Goal: Information Seeking & Learning: Learn about a topic

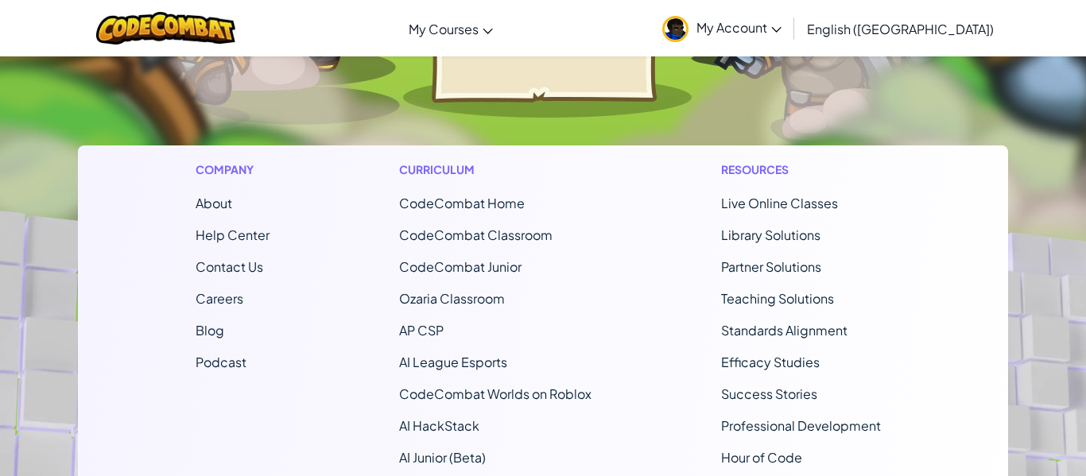
scroll to position [387, 0]
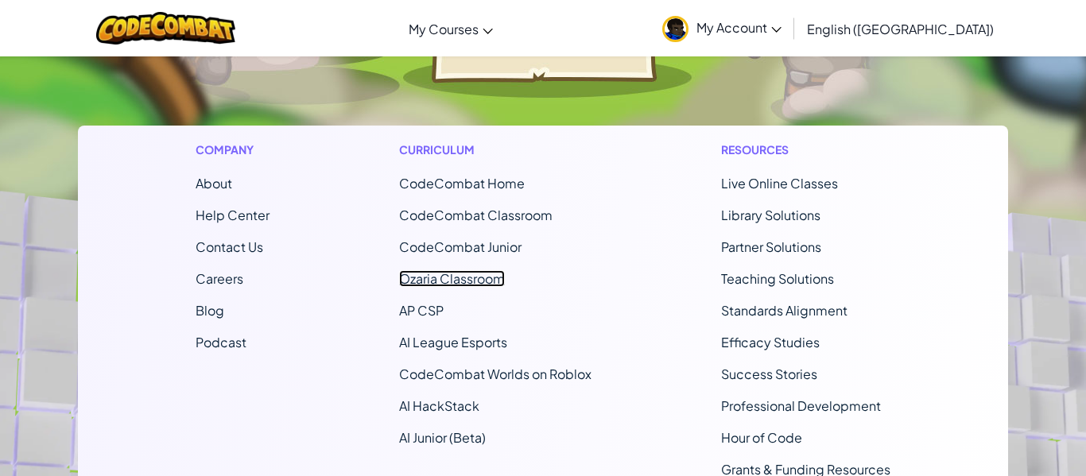
click at [484, 275] on link "Ozaria Classroom" at bounding box center [452, 278] width 106 height 17
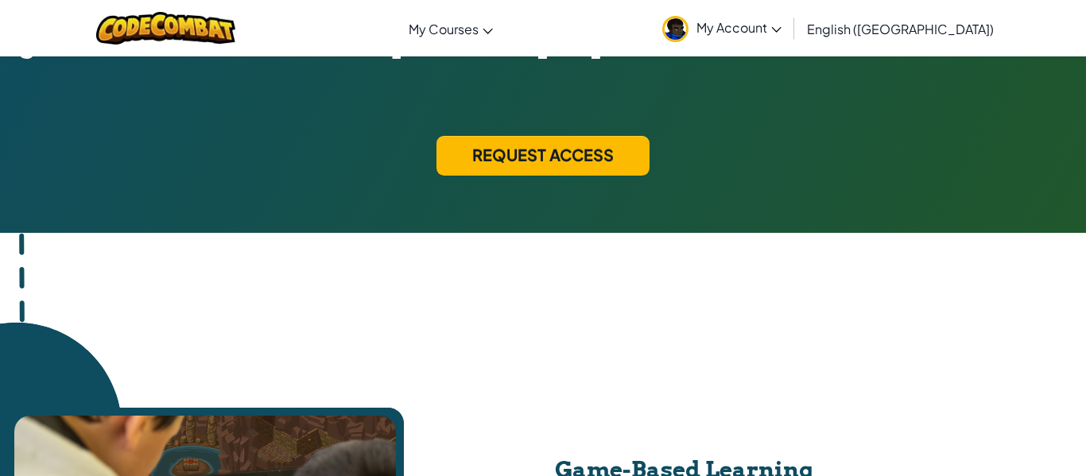
scroll to position [622, 0]
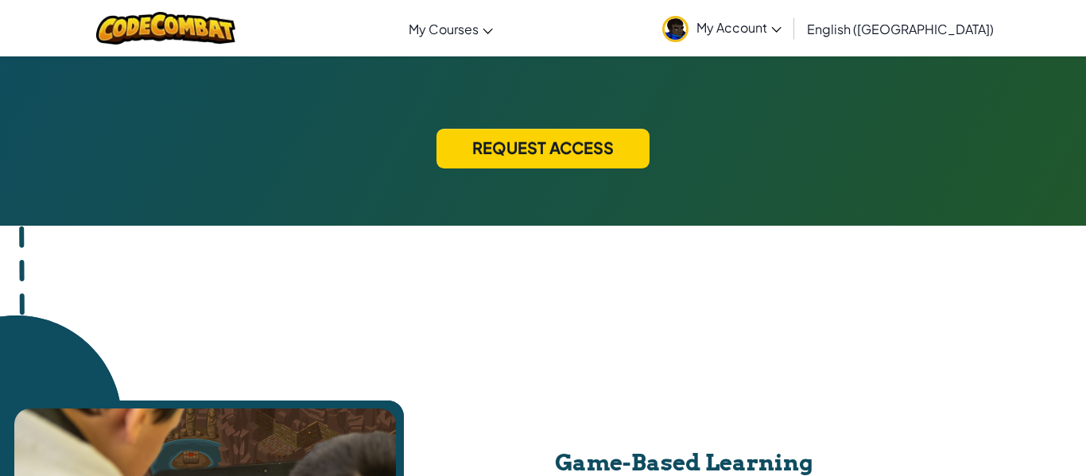
click at [586, 154] on div "Request Access" at bounding box center [542, 149] width 213 height 40
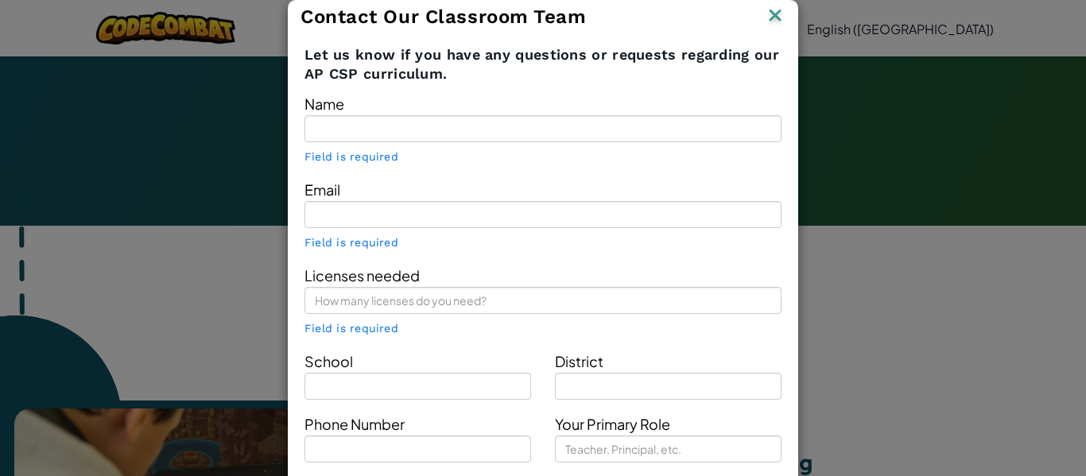
type input "like 12345678910"
type input "omari.dey-foy@student.ccboe.net"
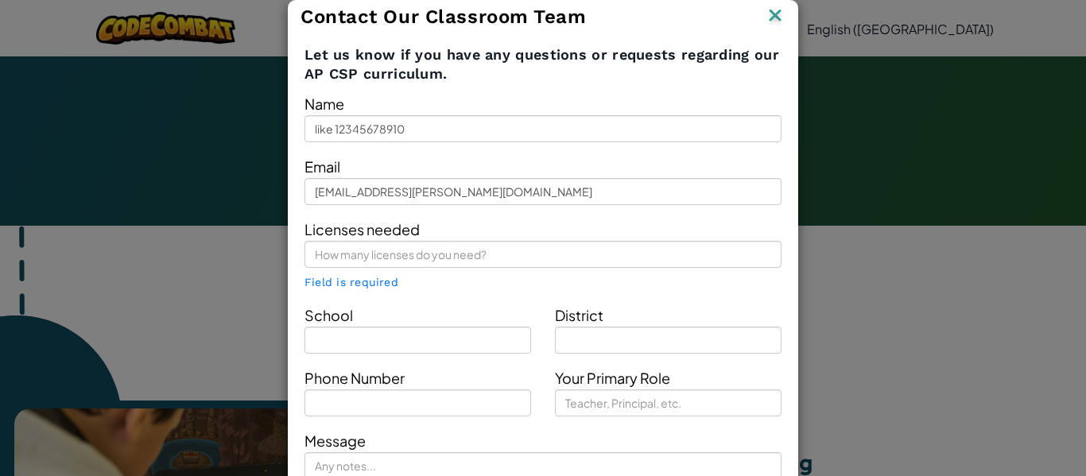
click at [879, 106] on div "Contact Our Classroom Team Let us know if you have any questions or requests re…" at bounding box center [543, 238] width 1086 height 476
click at [789, 8] on div "Contact Our Classroom Team" at bounding box center [542, 17] width 509 height 33
click at [776, 20] on img at bounding box center [775, 17] width 21 height 24
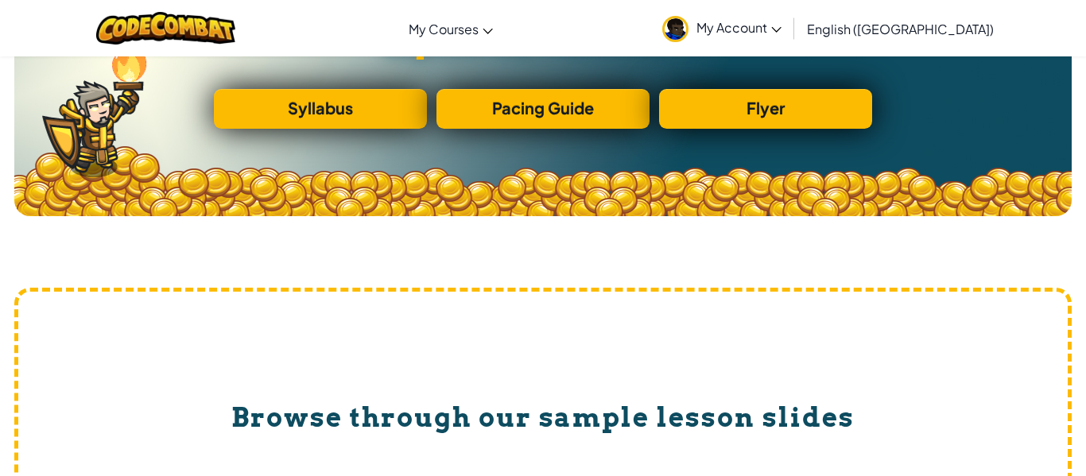
scroll to position [4815, 0]
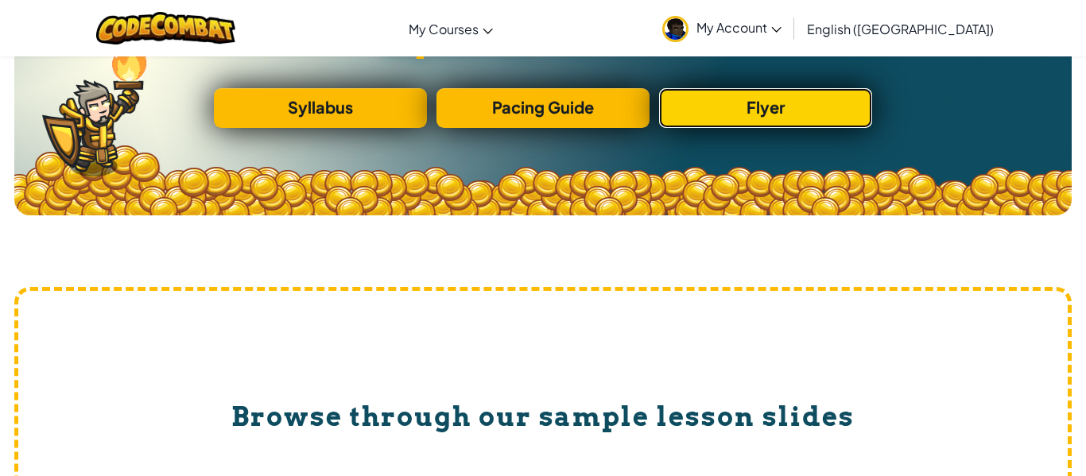
click at [835, 114] on link "Flyer" at bounding box center [765, 108] width 213 height 40
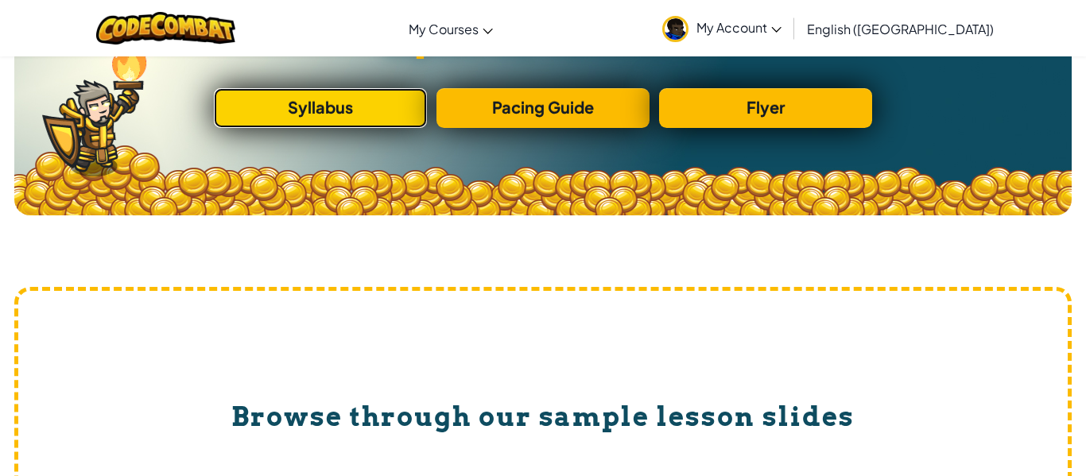
click at [350, 109] on link "Syllabus" at bounding box center [320, 108] width 213 height 40
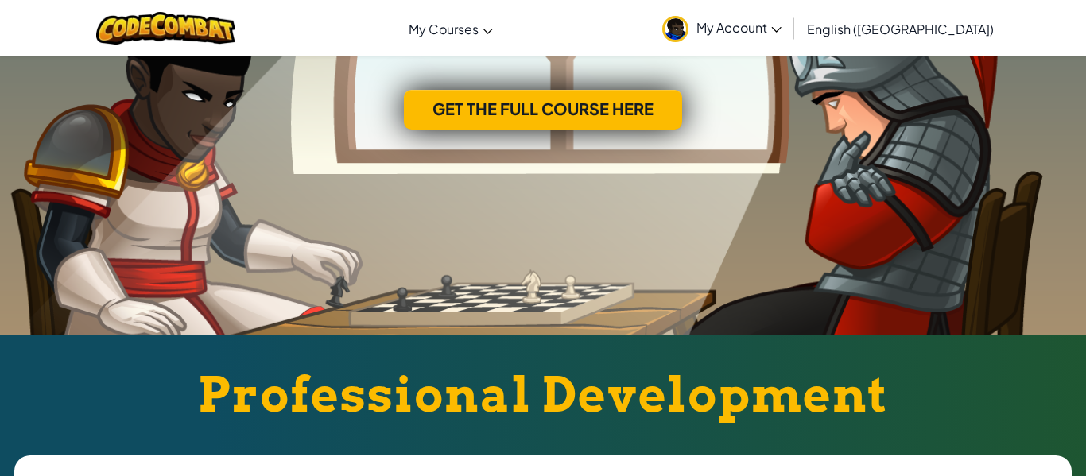
scroll to position [5892, 0]
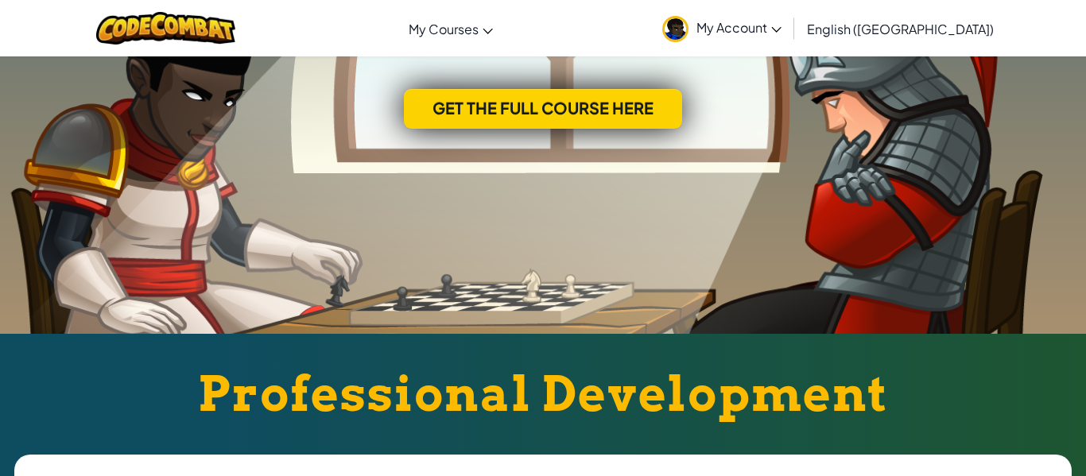
click at [621, 116] on div "Get the full course here" at bounding box center [543, 109] width 278 height 40
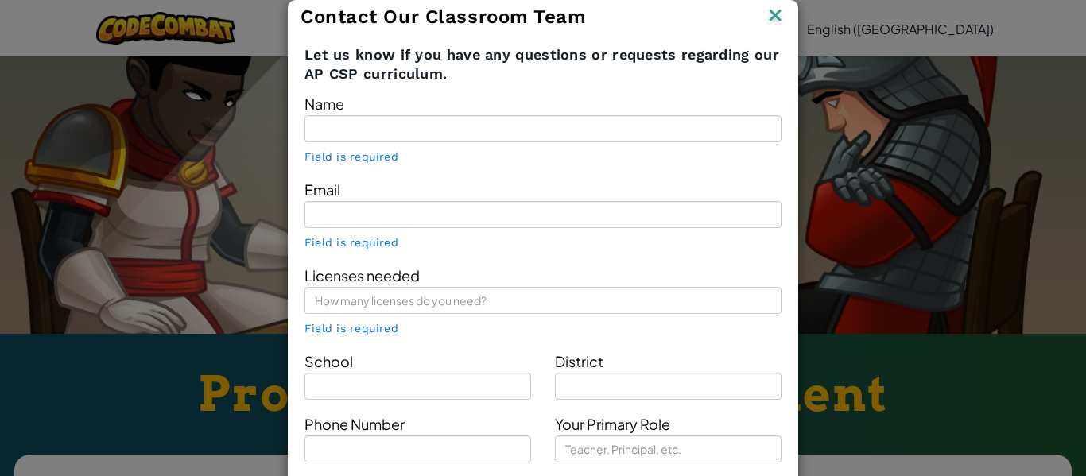
type input "like 12345678910"
type input "omari.dey-foy@student.ccboe.net"
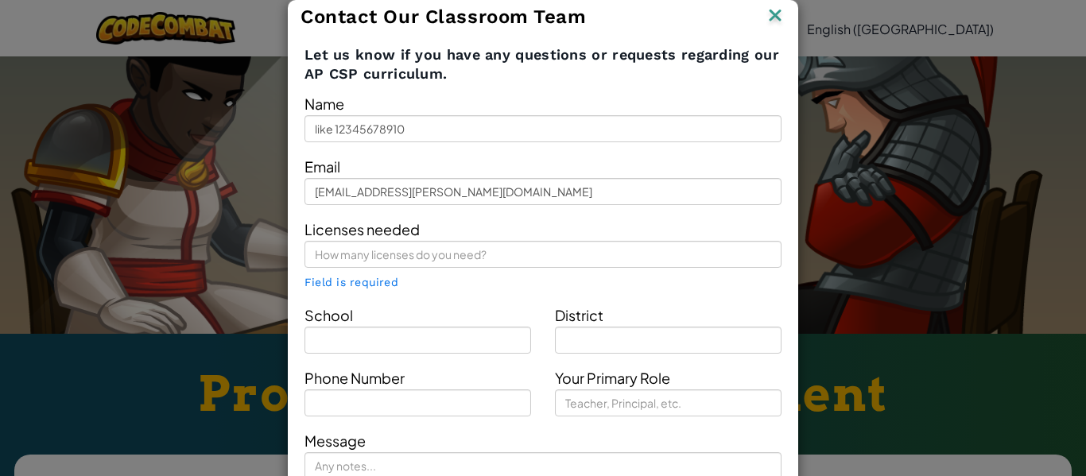
click at [772, 21] on img at bounding box center [775, 17] width 21 height 24
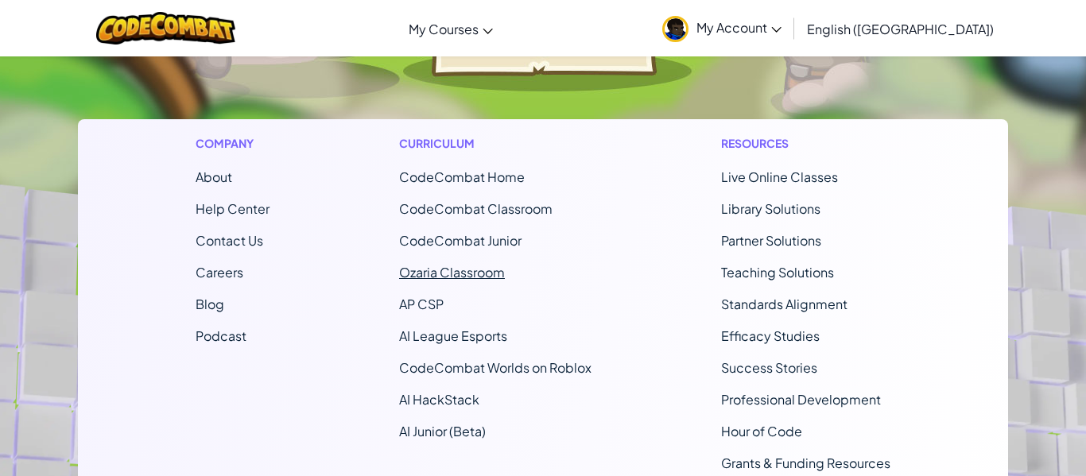
scroll to position [394, 0]
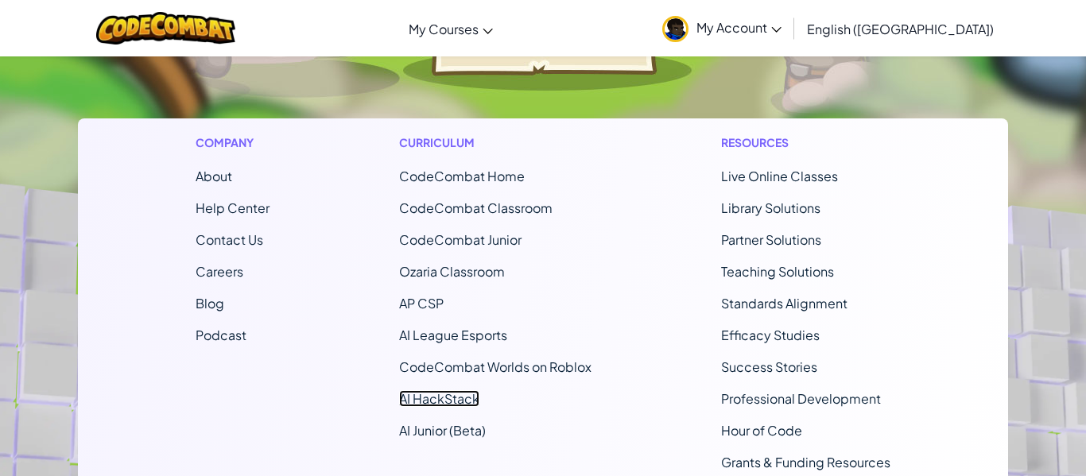
click at [447, 398] on link "AI HackStack" at bounding box center [439, 398] width 80 height 17
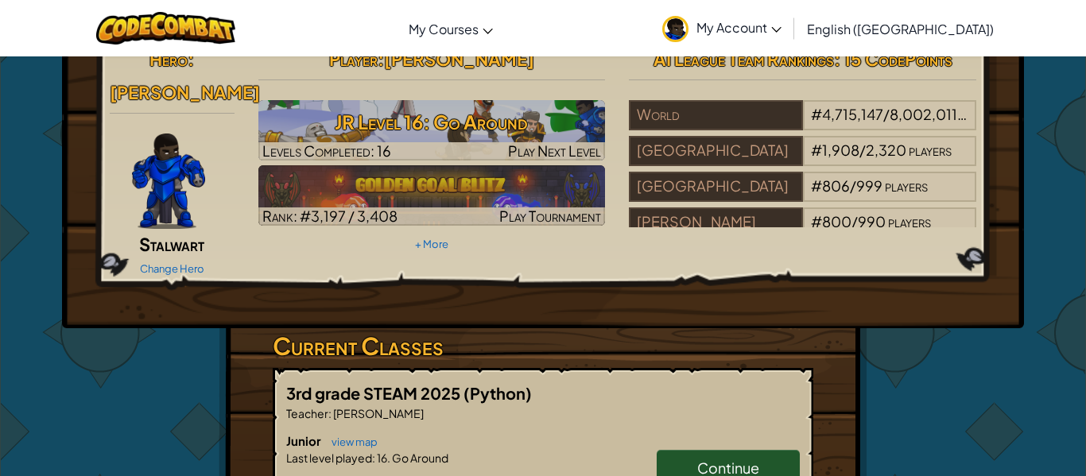
scroll to position [19, 0]
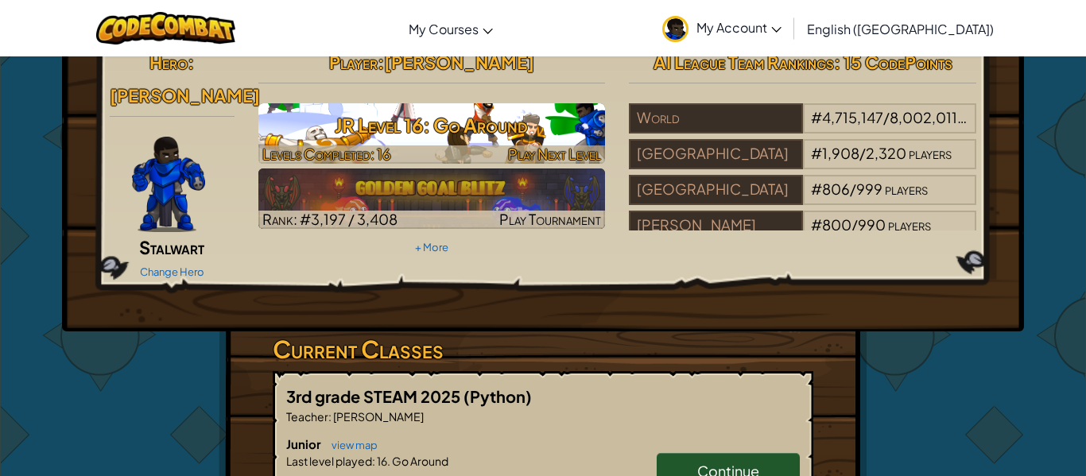
click at [385, 146] on span "Levels Completed: 16" at bounding box center [326, 154] width 129 height 18
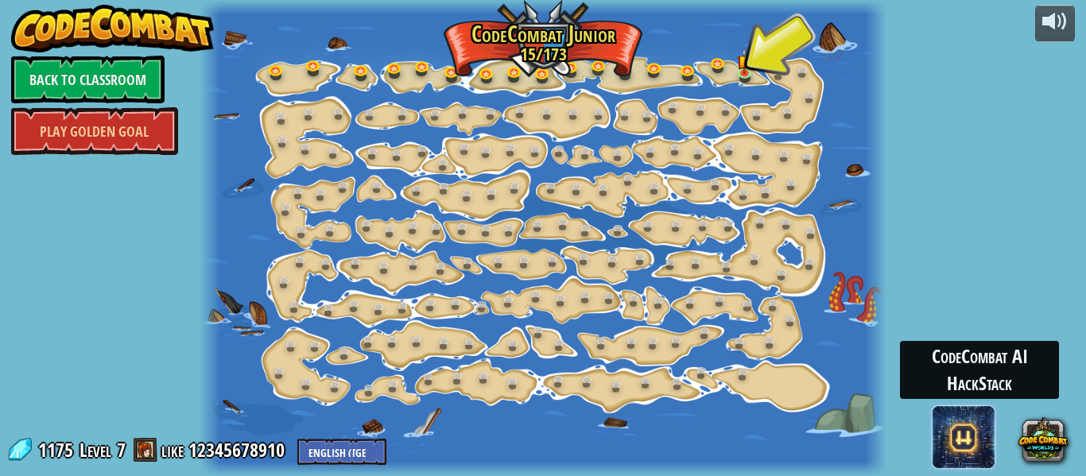
click at [985, 436] on span at bounding box center [963, 437] width 64 height 64
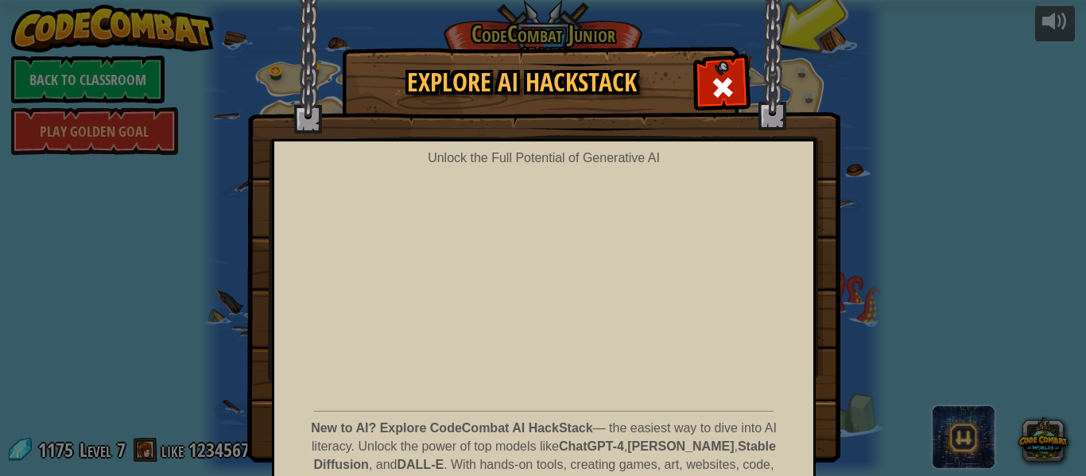
scroll to position [110, 0]
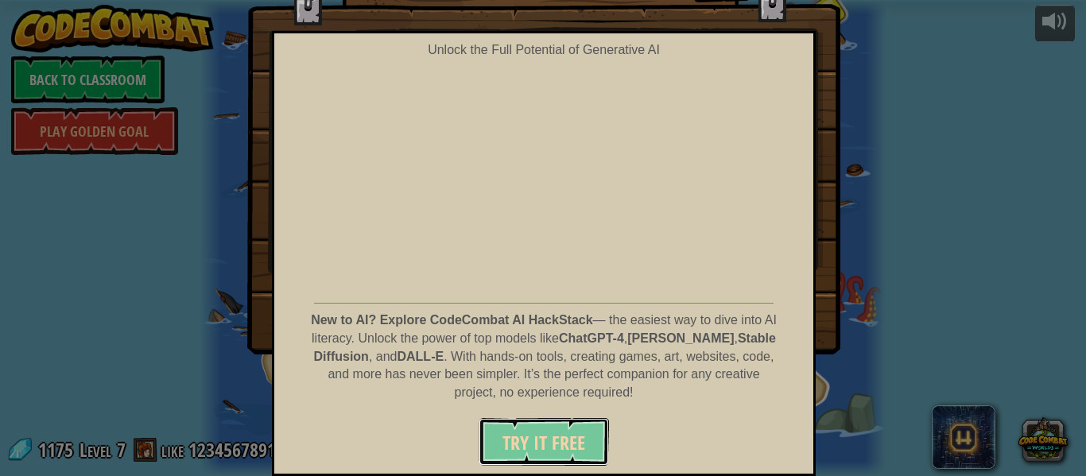
click at [570, 429] on button "Try It Free" at bounding box center [543, 442] width 130 height 48
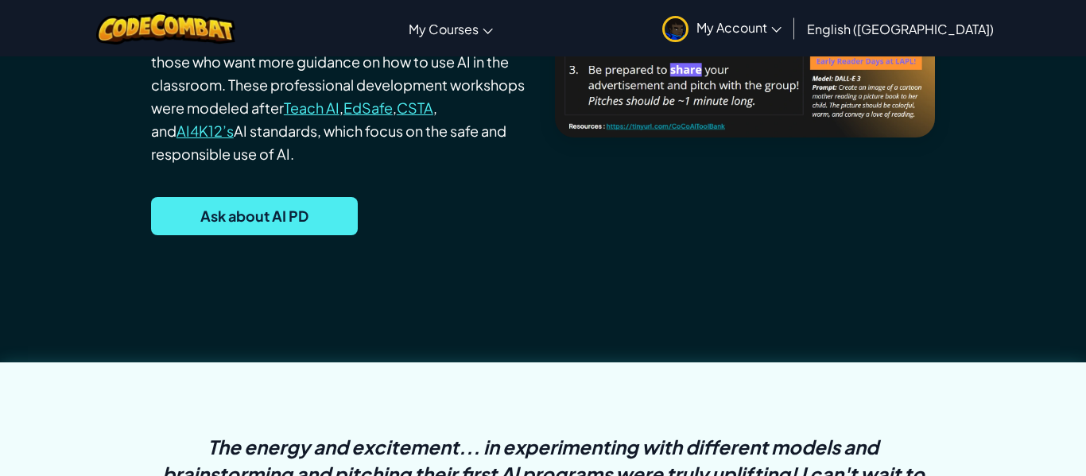
scroll to position [3497, 0]
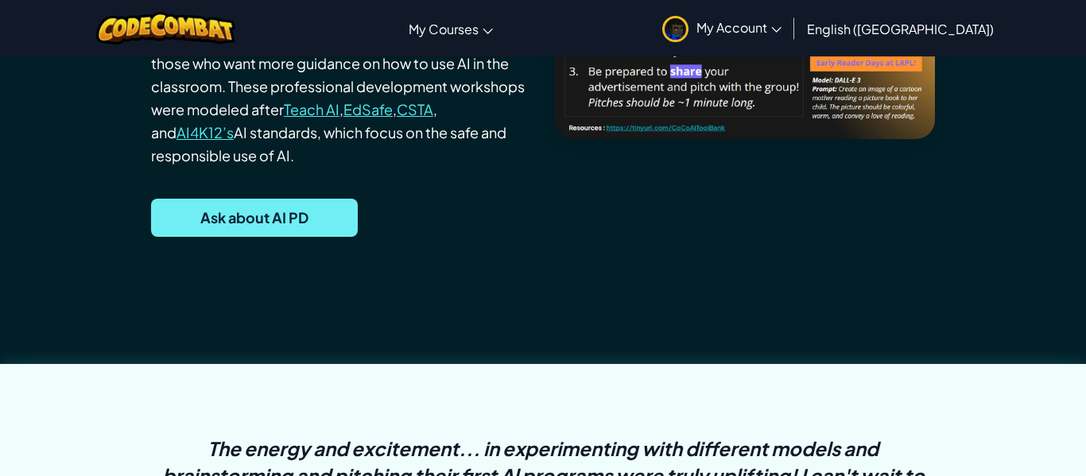
click at [206, 237] on span "Ask about AI PD" at bounding box center [254, 218] width 207 height 38
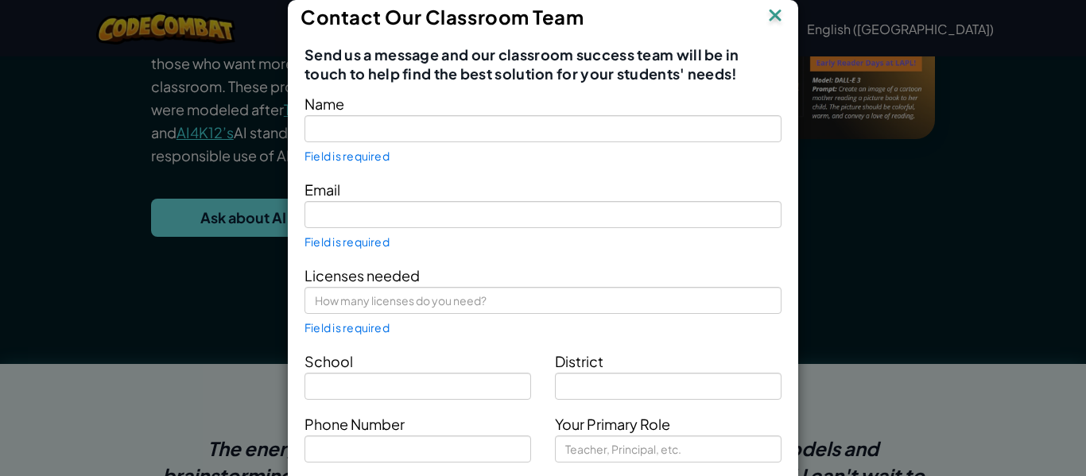
type input "like 12345678910"
type input "[EMAIL_ADDRESS][PERSON_NAME][DOMAIN_NAME]"
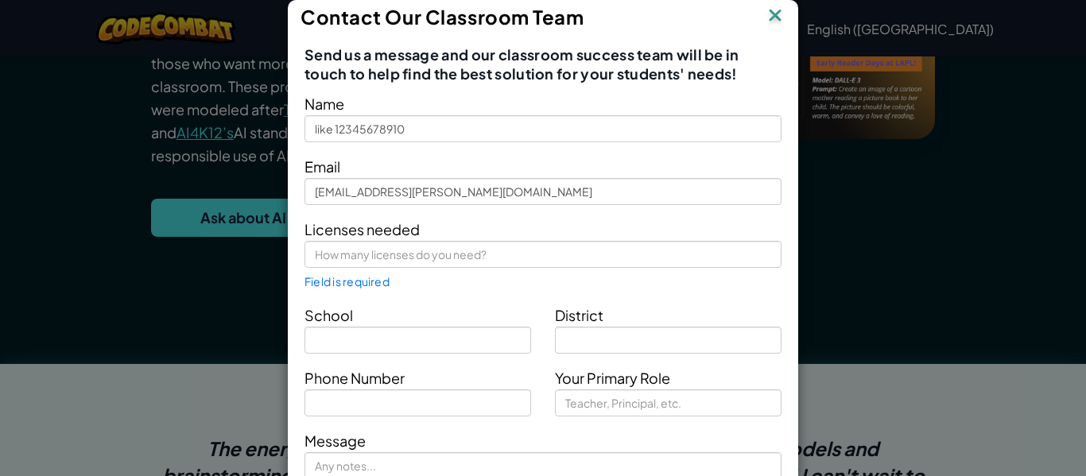
click at [784, 7] on img at bounding box center [775, 17] width 21 height 24
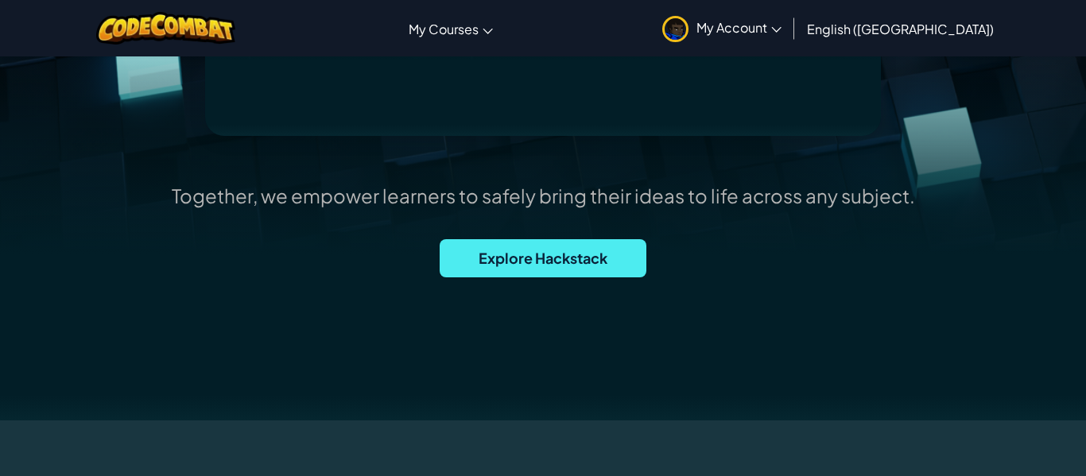
scroll to position [471, 0]
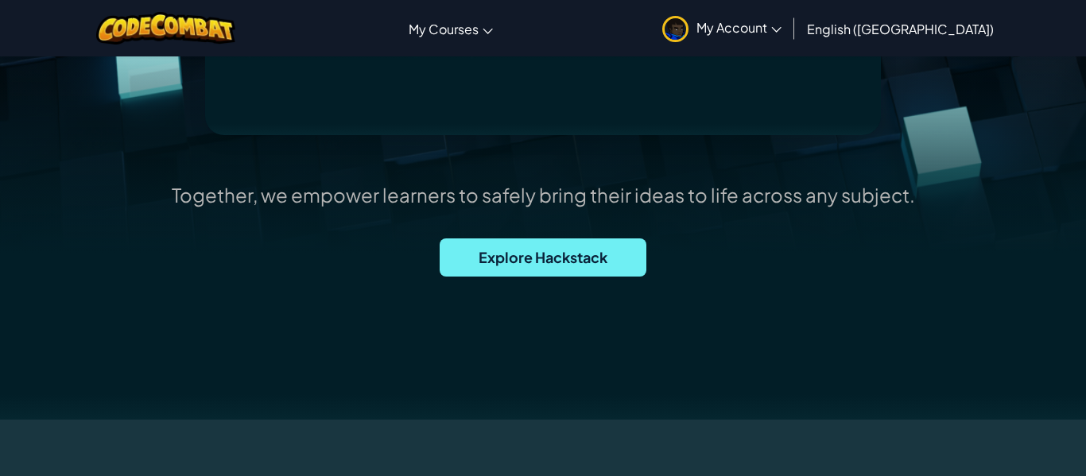
click at [610, 250] on span "Explore Hackstack" at bounding box center [543, 257] width 207 height 38
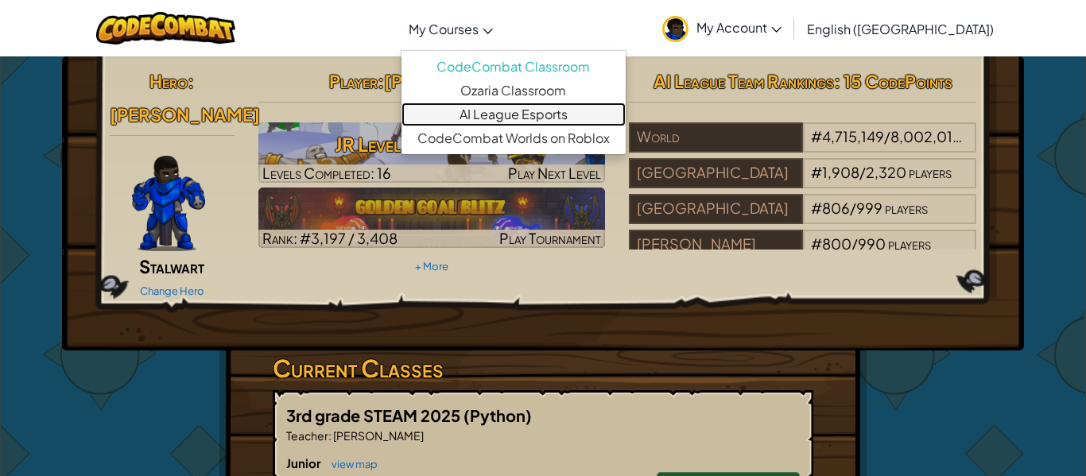
click at [562, 112] on link "AI League Esports" at bounding box center [513, 115] width 224 height 24
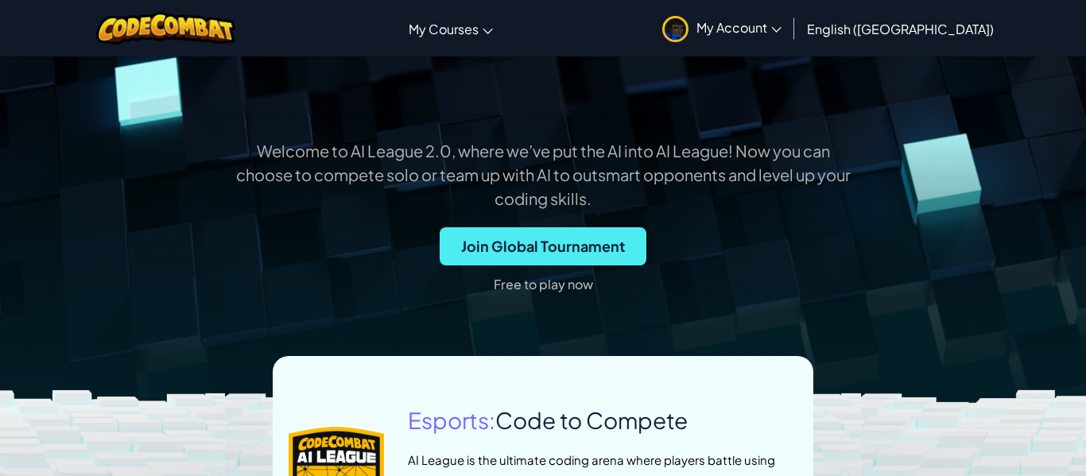
scroll to position [445, 0]
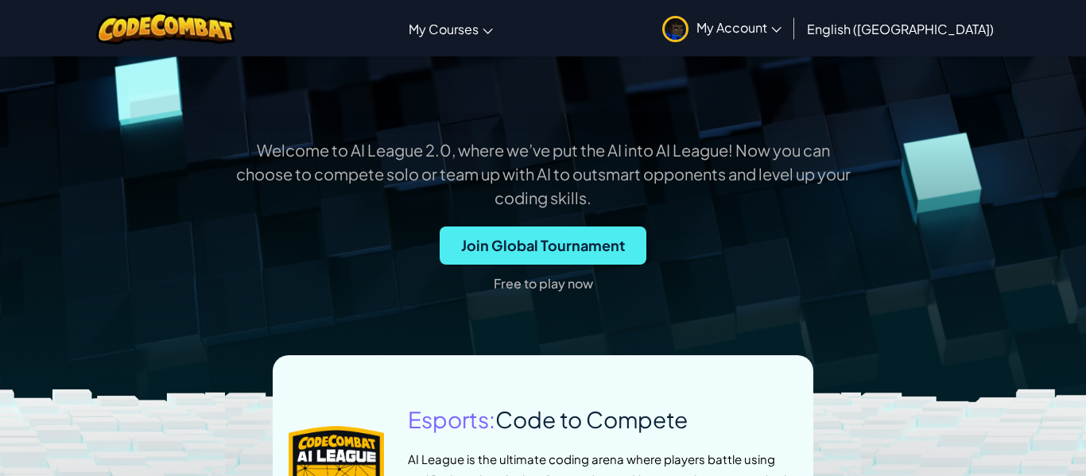
click at [580, 296] on p "Free to play now" at bounding box center [543, 283] width 99 height 25
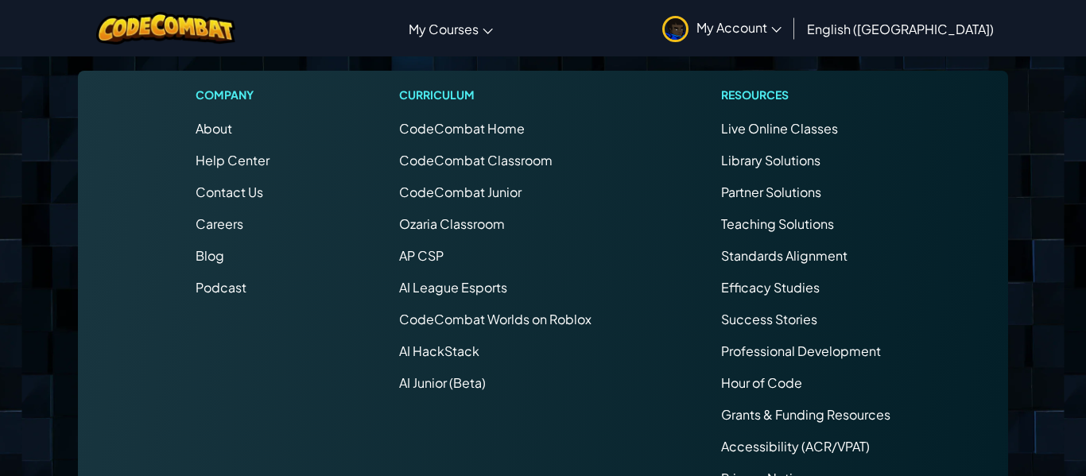
scroll to position [6494, 0]
click at [429, 263] on link "AP CSP" at bounding box center [421, 254] width 45 height 17
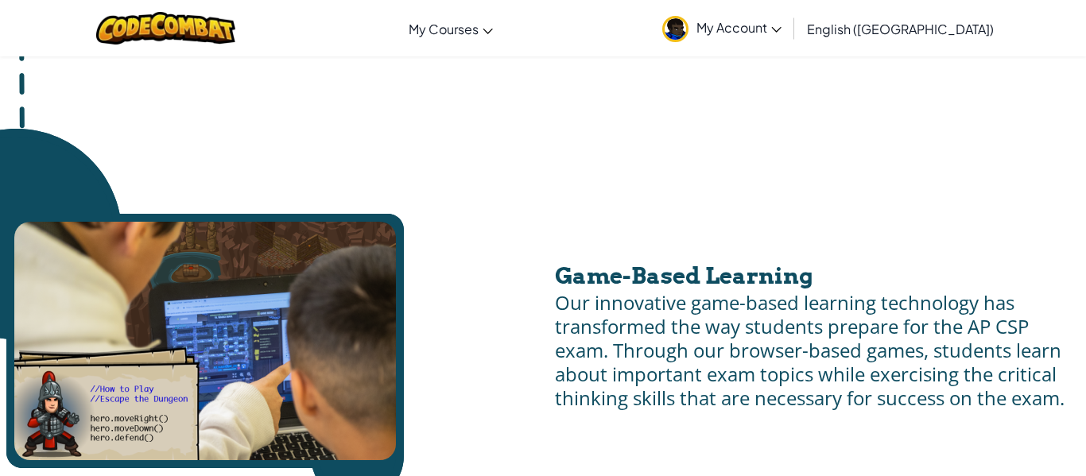
scroll to position [808, 0]
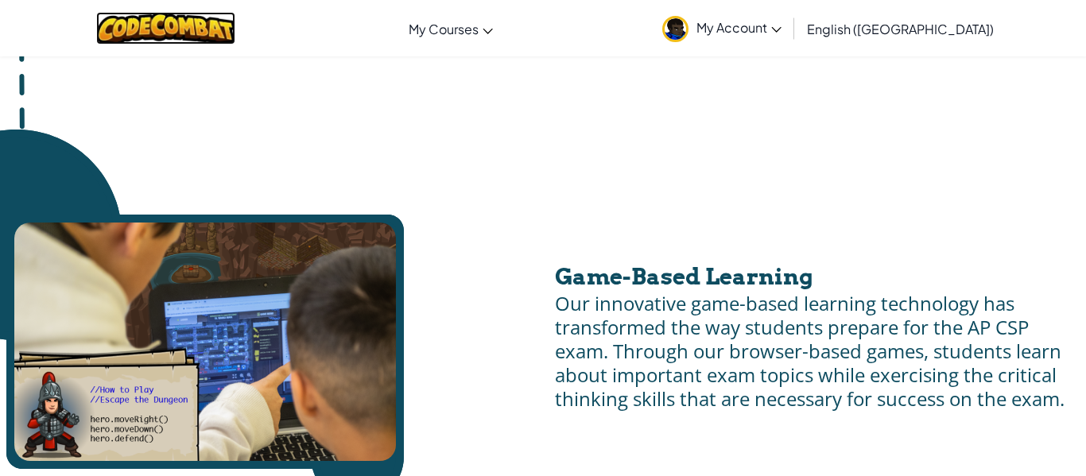
click at [202, 32] on img at bounding box center [165, 28] width 139 height 33
